Goal: Task Accomplishment & Management: Use online tool/utility

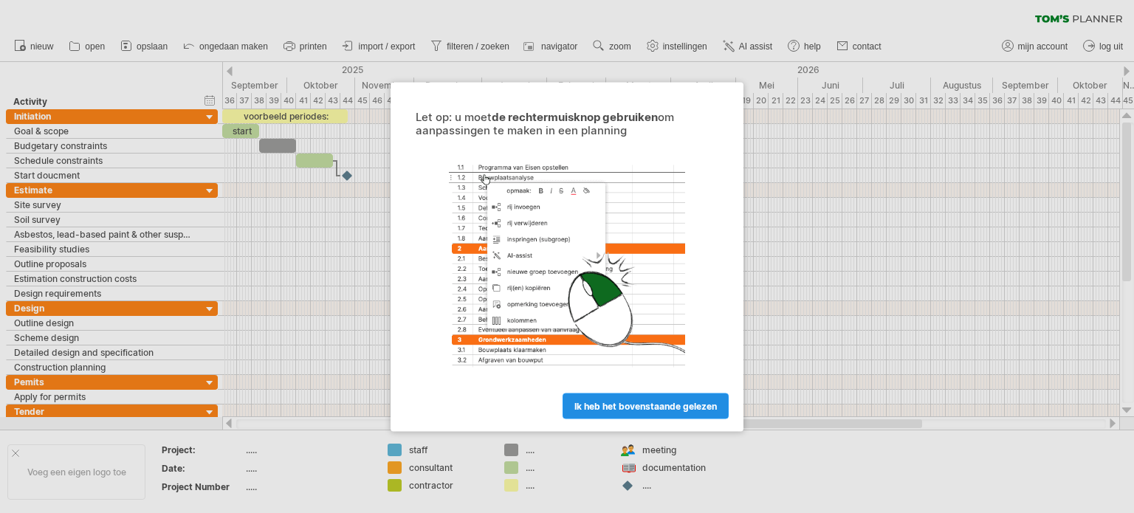
click at [621, 410] on span "ik heb het bovenstaande gelezen" at bounding box center [645, 405] width 142 height 11
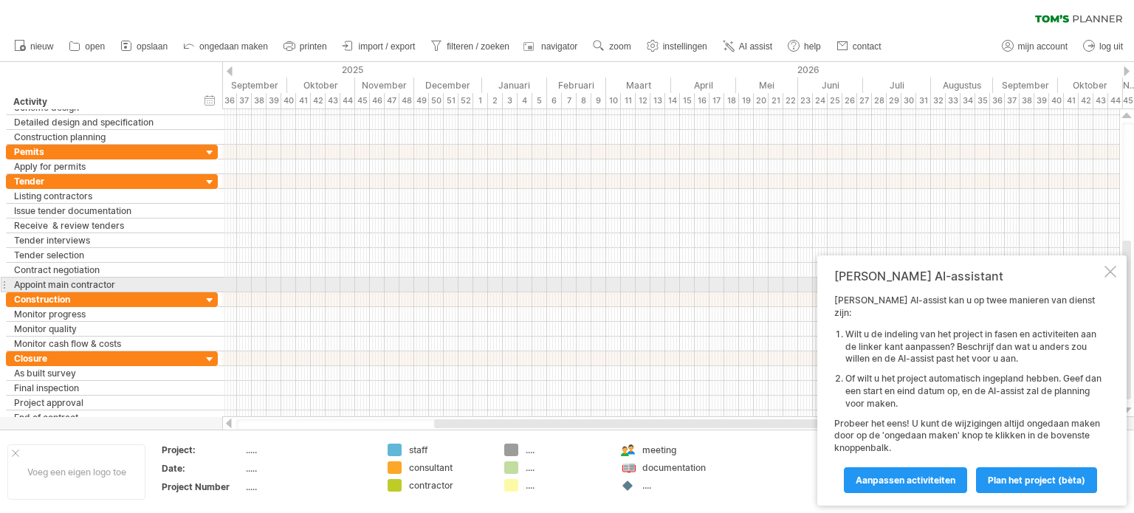
click at [1101, 283] on div "[PERSON_NAME] AI-assistant [PERSON_NAME] AI-assist kan u op twee manieren van d…" at bounding box center [971, 380] width 309 height 250
click at [1104, 277] on div at bounding box center [1110, 272] width 12 height 12
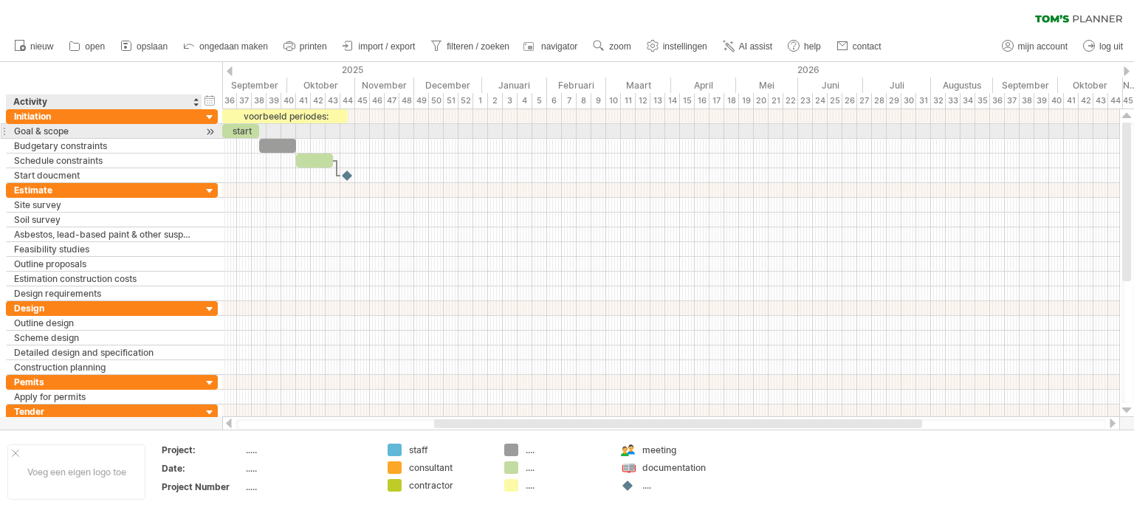
click at [135, 135] on div "Goal & scope" at bounding box center [104, 131] width 180 height 14
click at [207, 132] on div at bounding box center [210, 131] width 14 height 15
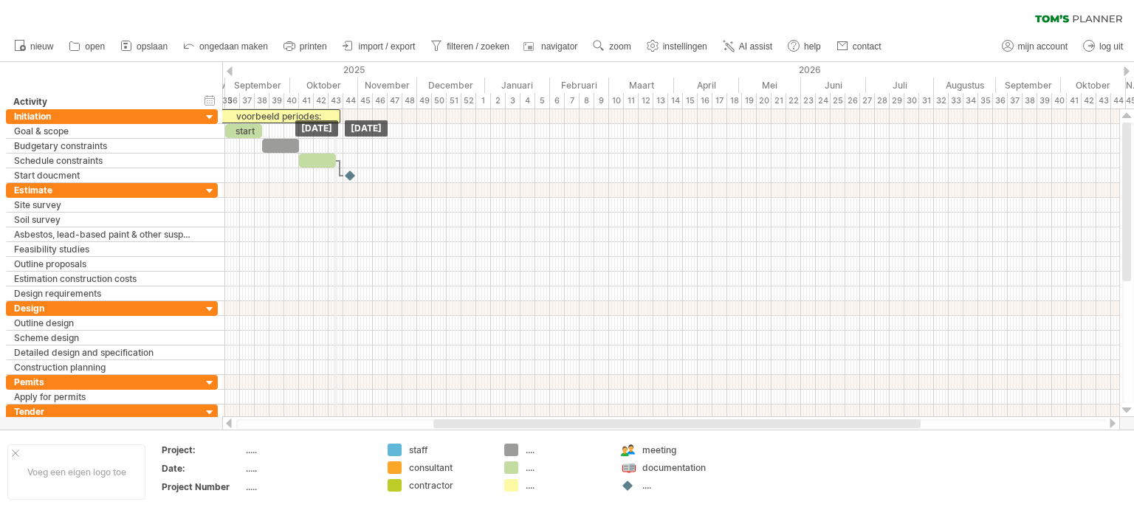
drag, startPoint x: 346, startPoint y: 117, endPoint x: 337, endPoint y: 105, distance: 15.2
click at [337, 105] on div "Probeert verbinding te maken met [DOMAIN_NAME] Opnieuw verbonden 0% wissen filt…" at bounding box center [567, 256] width 1134 height 513
click at [45, 49] on span "nieuw" at bounding box center [41, 46] width 23 height 10
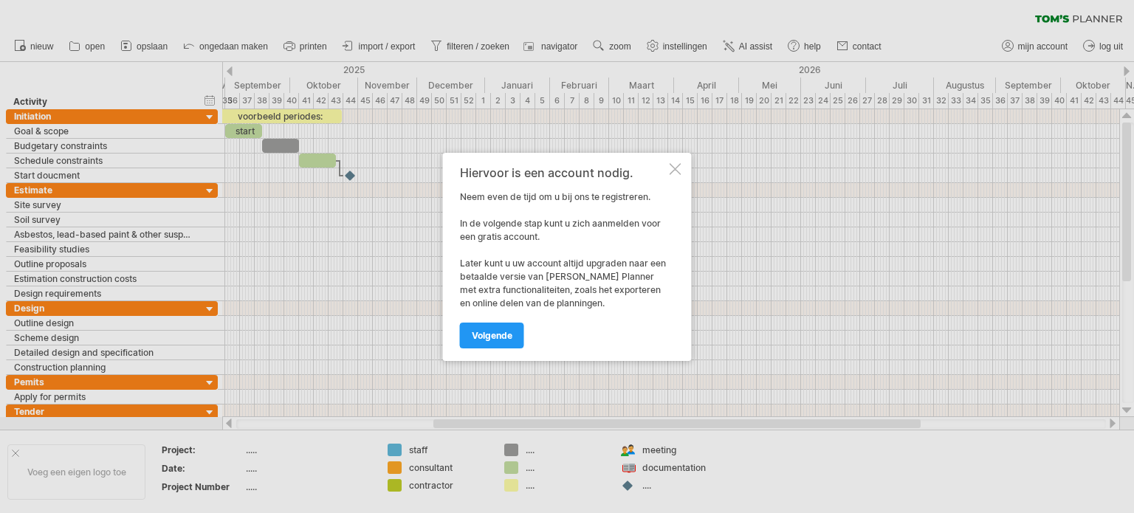
click at [675, 173] on div at bounding box center [675, 169] width 12 height 12
